Goal: Information Seeking & Learning: Learn about a topic

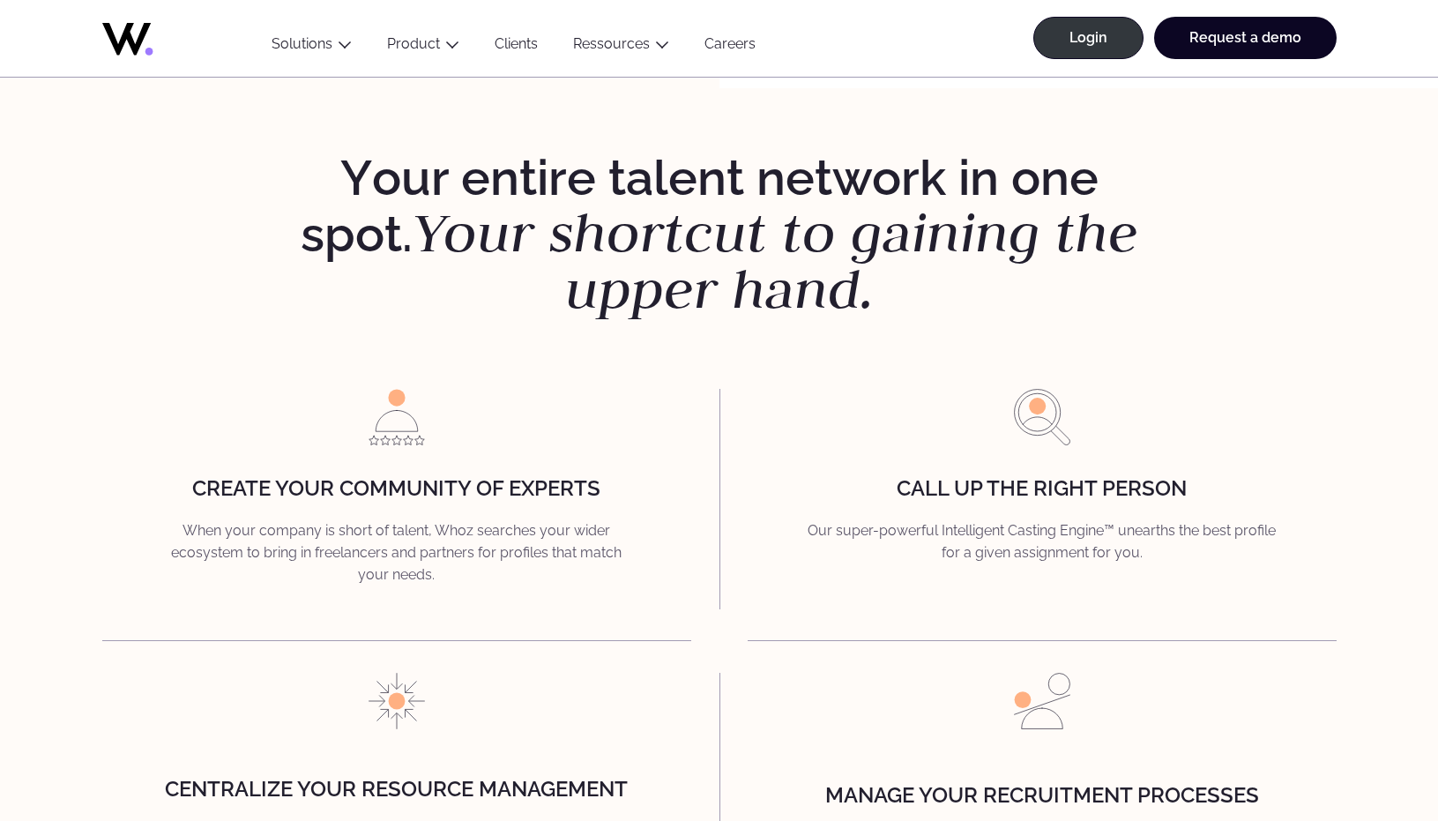
scroll to position [2139, 0]
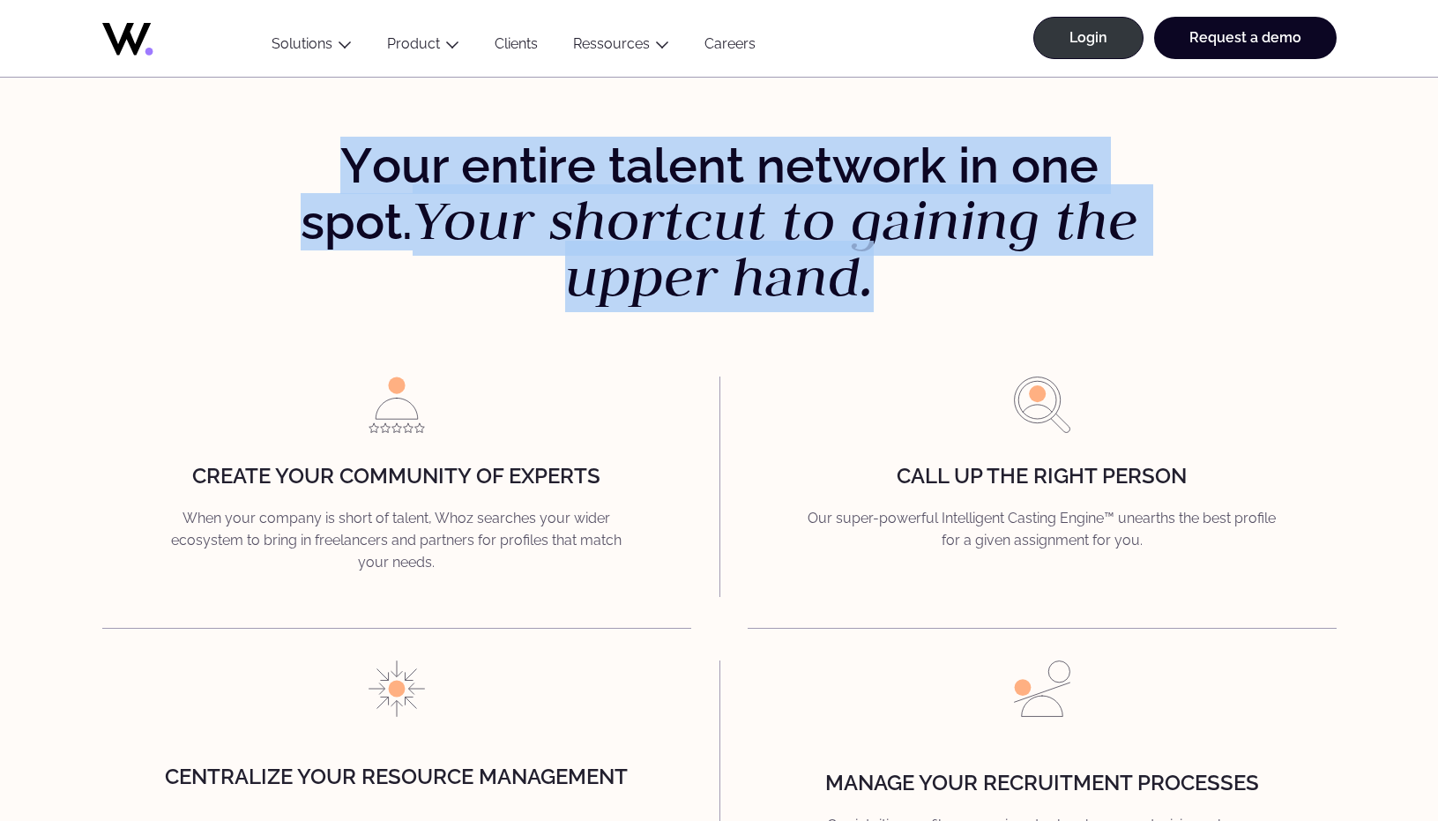
drag, startPoint x: 291, startPoint y: 167, endPoint x: 790, endPoint y: 305, distance: 517.8
click at [790, 305] on div "Y our entire talent network in one spot. Your shortcut to gaining the upper han…" at bounding box center [718, 520] width 1367 height 763
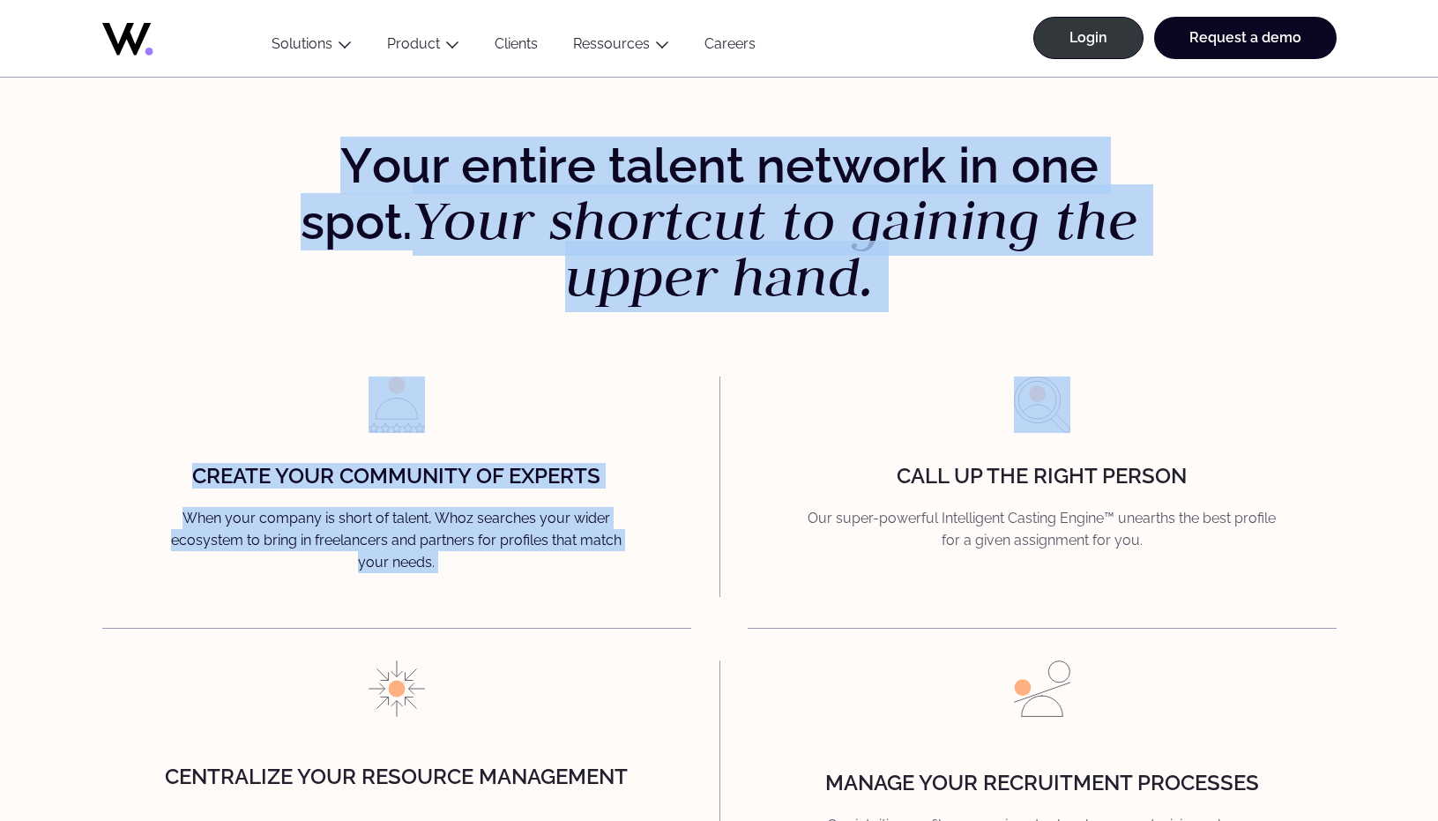
click at [340, 165] on strong "Y" at bounding box center [356, 165] width 32 height 57
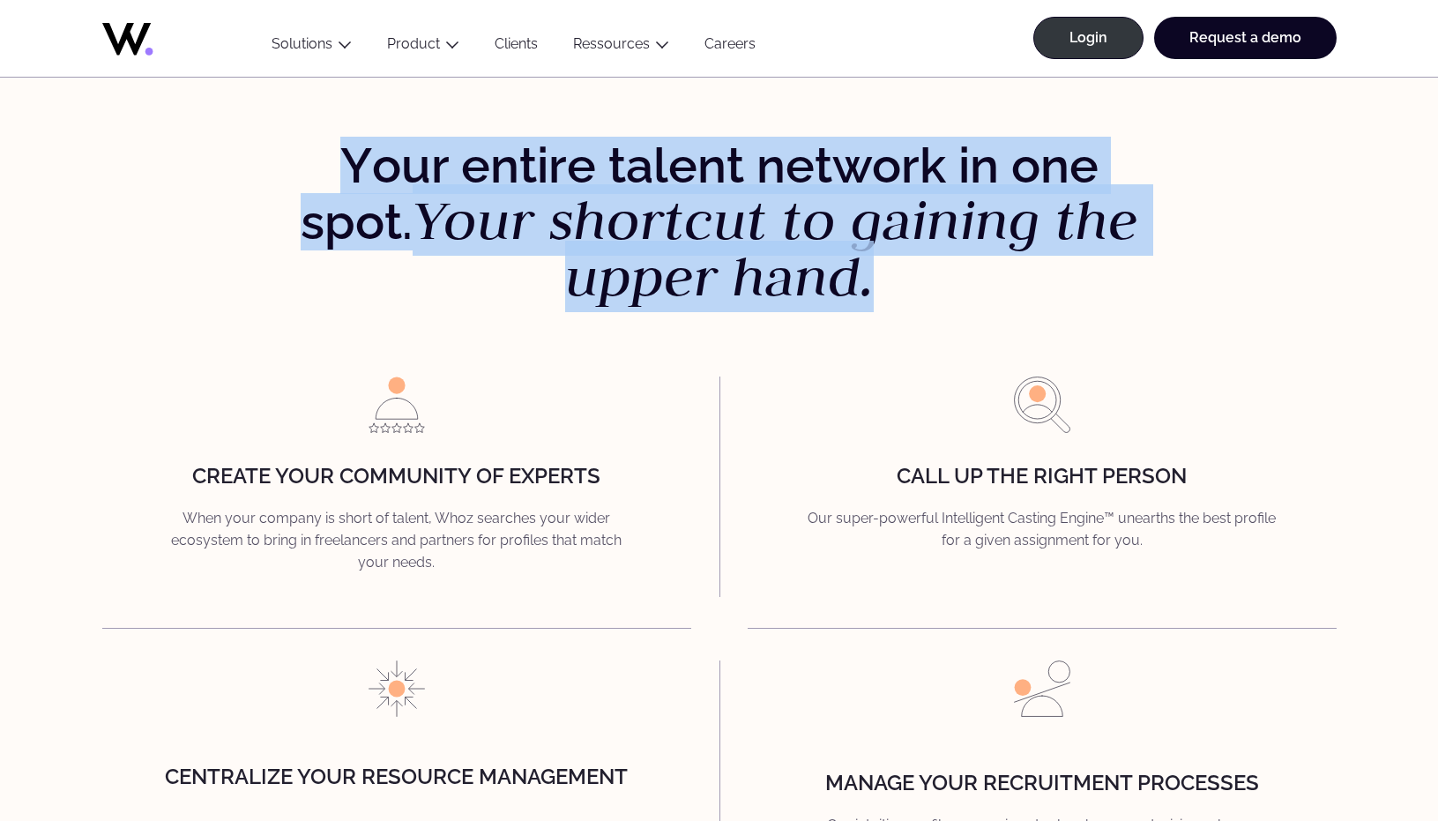
drag, startPoint x: 287, startPoint y: 165, endPoint x: 786, endPoint y: 268, distance: 509.5
click at [786, 268] on h2 "Y our entire talent network in one spot. Your shortcut to gaining the upper han…" at bounding box center [719, 222] width 903 height 166
click at [340, 168] on strong "Y" at bounding box center [356, 165] width 32 height 57
drag, startPoint x: 286, startPoint y: 168, endPoint x: 787, endPoint y: 294, distance: 517.2
click at [787, 294] on h2 "Y our entire talent network in one spot. Your shortcut to gaining the upper han…" at bounding box center [719, 222] width 903 height 166
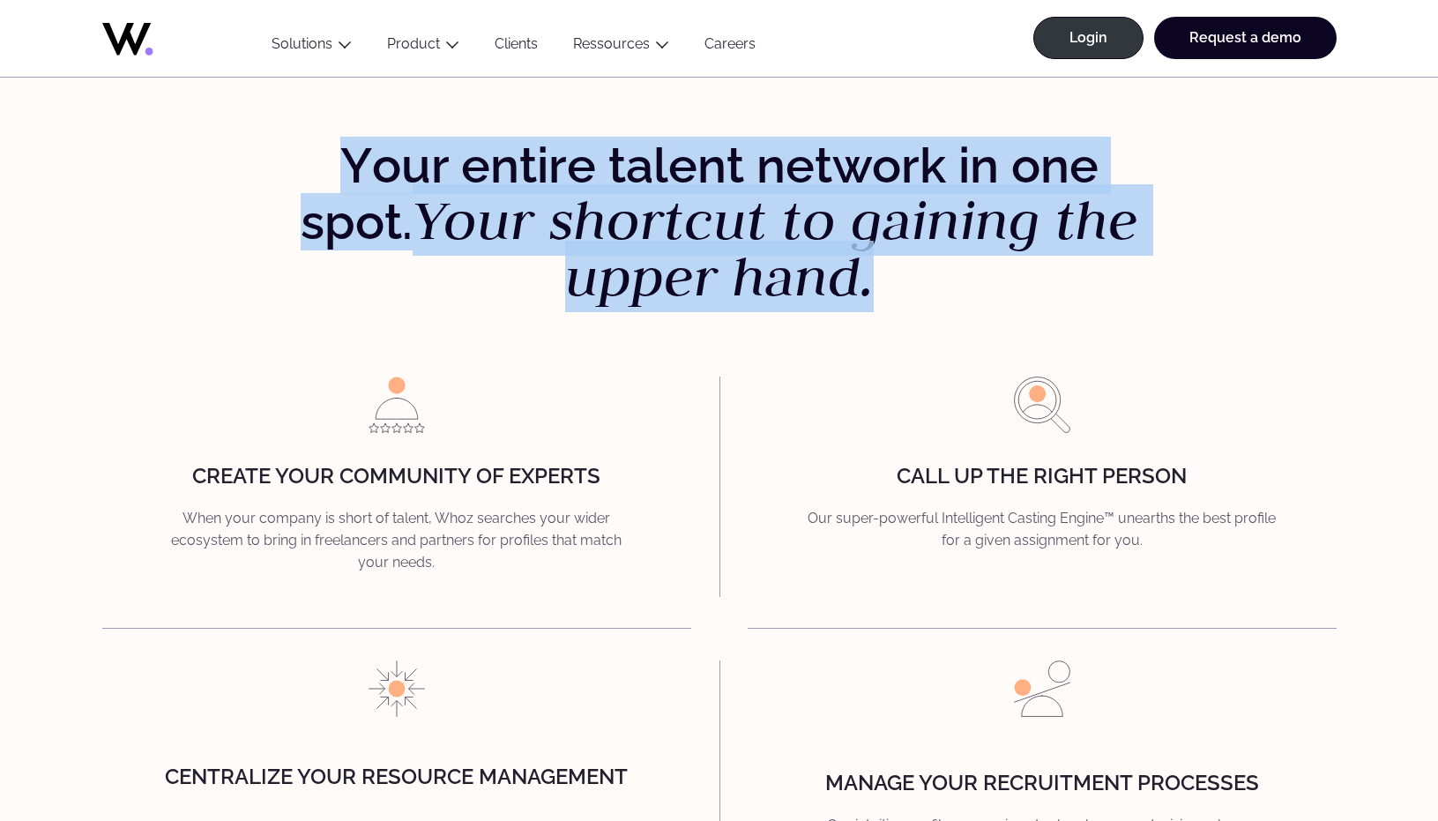
click at [340, 155] on strong "Y" at bounding box center [356, 165] width 32 height 57
